Goal: Information Seeking & Learning: Learn about a topic

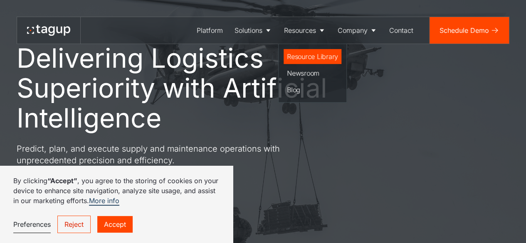
click at [313, 58] on div "Resource Library" at bounding box center [312, 57] width 51 height 10
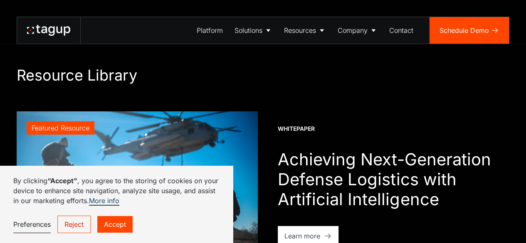
click at [73, 223] on link "Reject" at bounding box center [73, 224] width 33 height 17
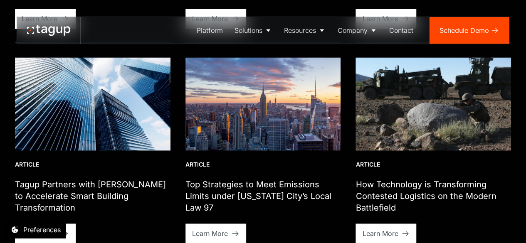
scroll to position [582, 0]
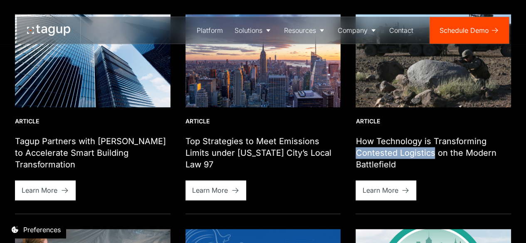
drag, startPoint x: 432, startPoint y: 152, endPoint x: 358, endPoint y: 153, distance: 74.4
click at [358, 153] on h1 "How Technology is Transforming Contested Logistics on the Modern Battlefield" at bounding box center [434, 153] width 156 height 35
click at [379, 191] on div "Learn More" at bounding box center [380, 190] width 36 height 10
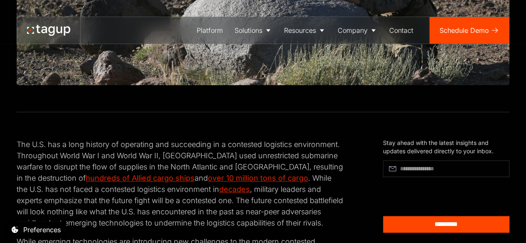
scroll to position [42, 0]
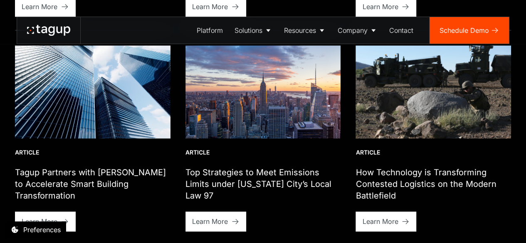
scroll to position [541, 0]
